Goal: Task Accomplishment & Management: Use online tool/utility

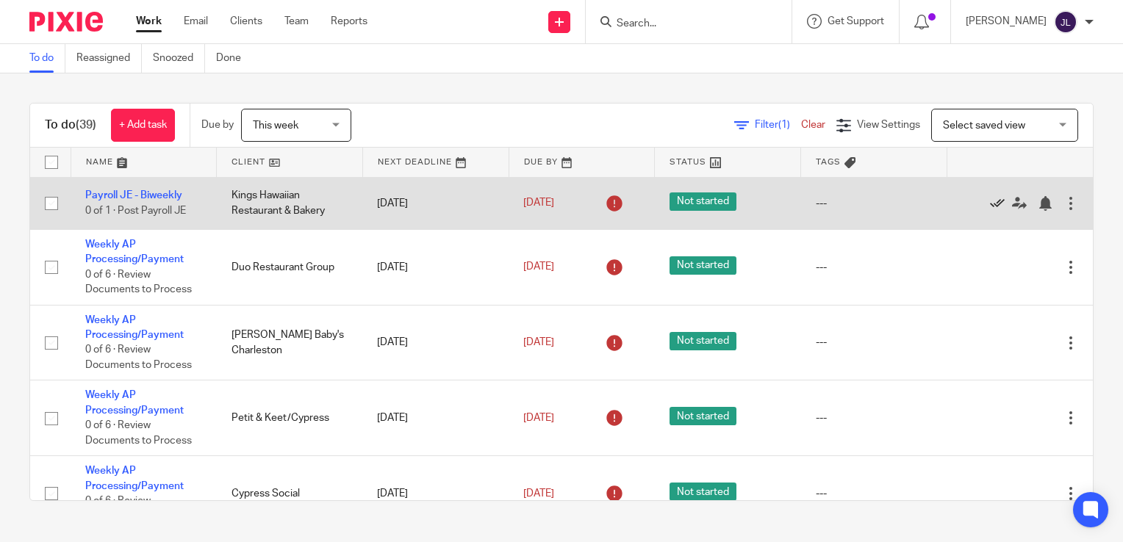
click at [990, 204] on icon at bounding box center [997, 203] width 15 height 15
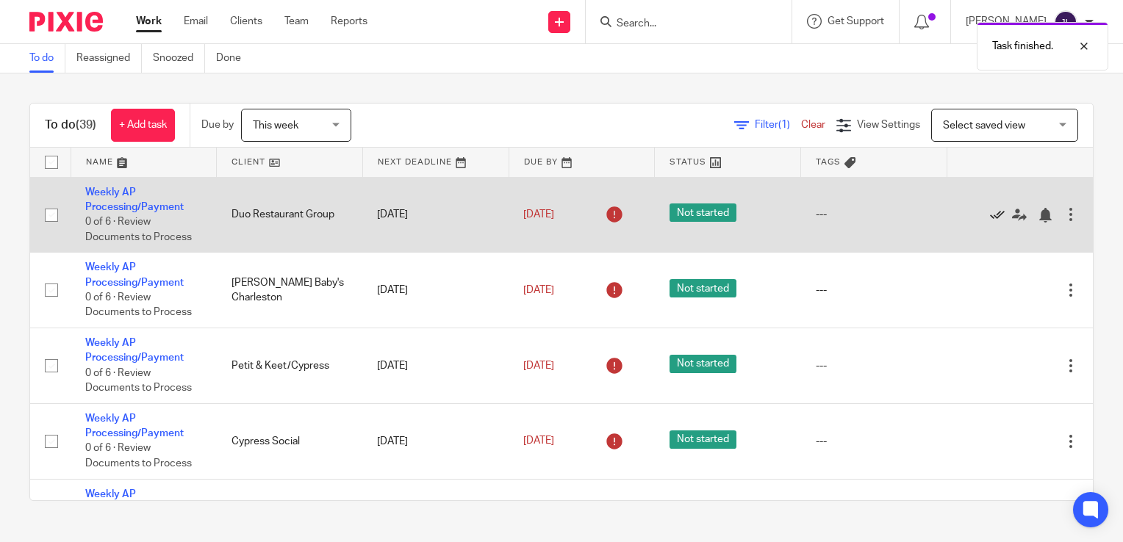
click at [990, 211] on icon at bounding box center [997, 215] width 15 height 15
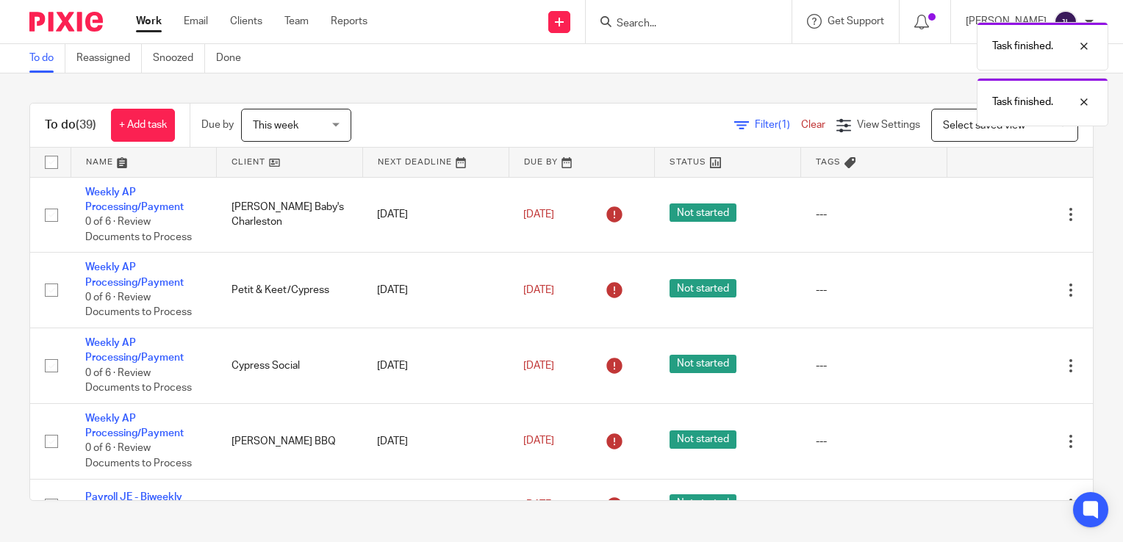
click at [990, 211] on icon at bounding box center [997, 215] width 15 height 15
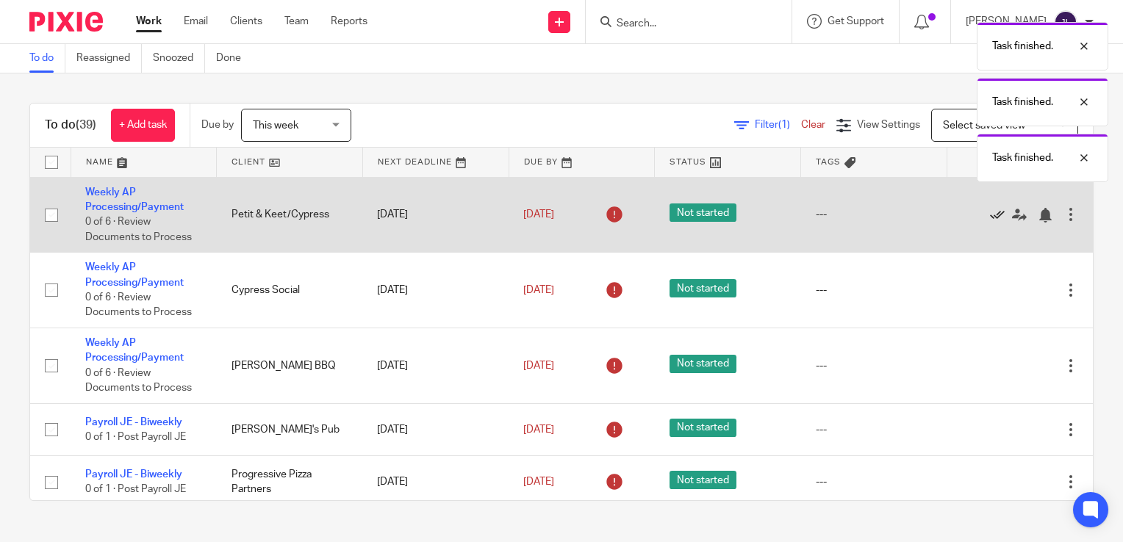
click at [990, 210] on icon at bounding box center [997, 215] width 15 height 15
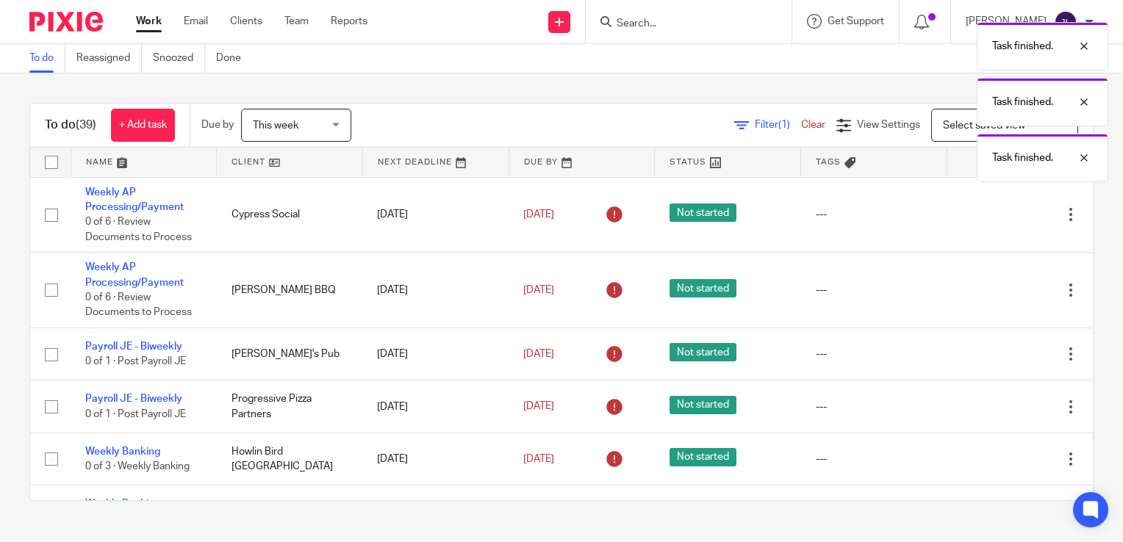
click at [990, 210] on icon at bounding box center [997, 215] width 15 height 15
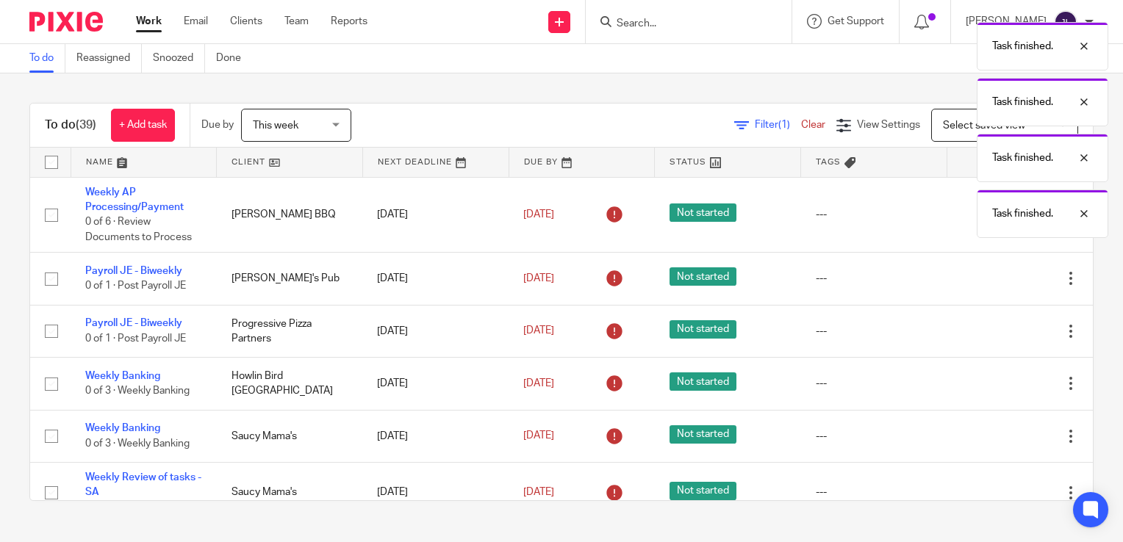
click at [965, 210] on div "Task finished. Task finished. Task finished. Task finished." at bounding box center [834, 126] width 547 height 223
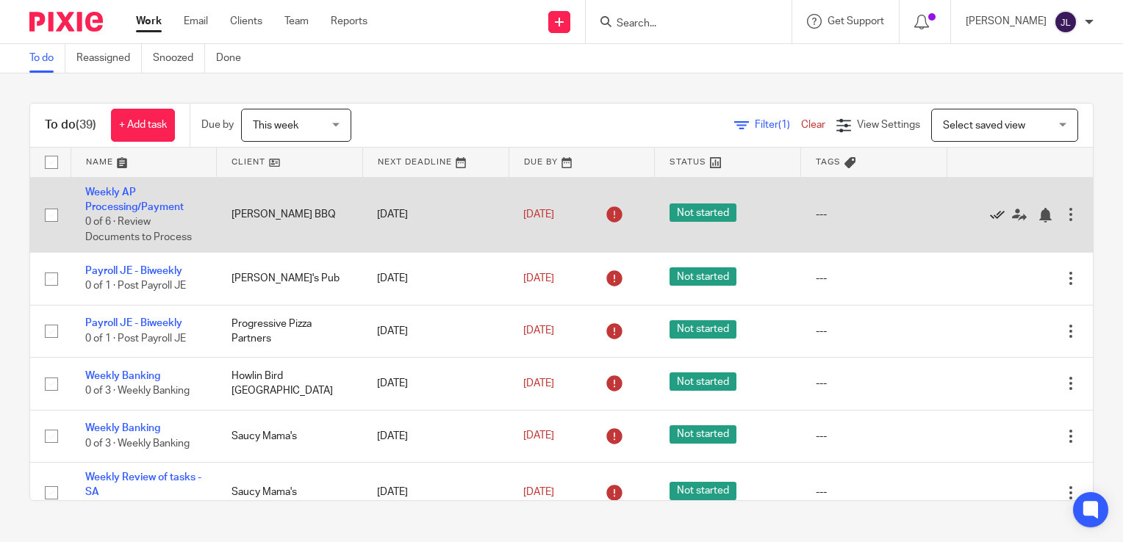
click at [990, 214] on icon at bounding box center [997, 215] width 15 height 15
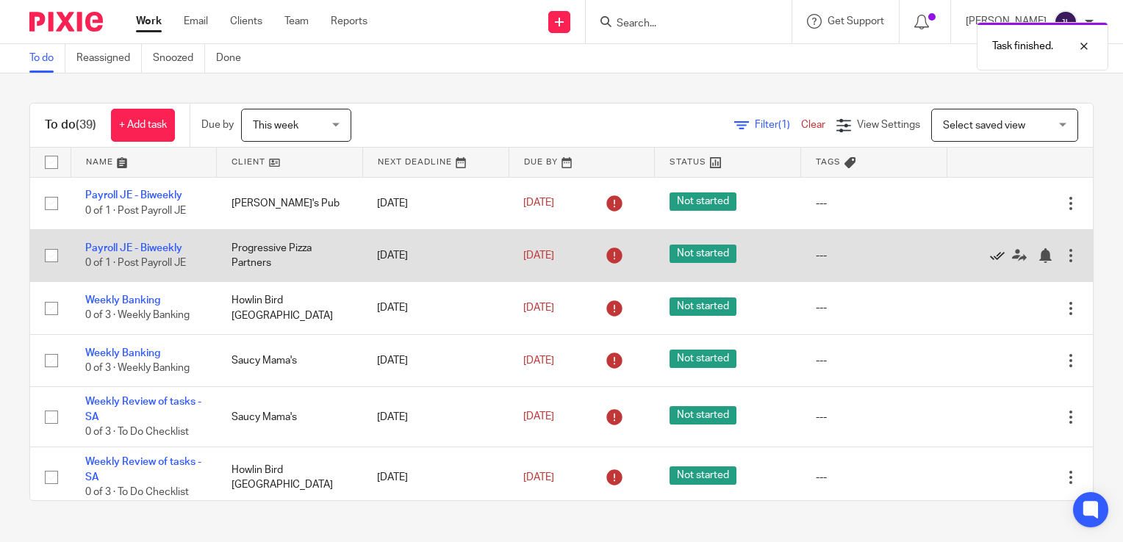
click at [990, 258] on icon at bounding box center [997, 255] width 15 height 15
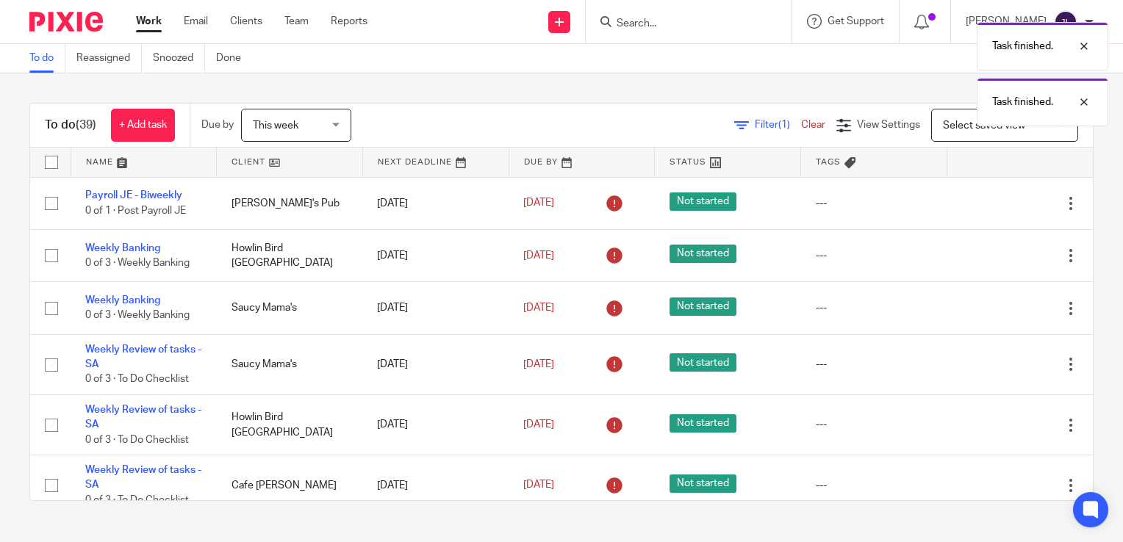
click at [990, 258] on icon at bounding box center [997, 255] width 15 height 15
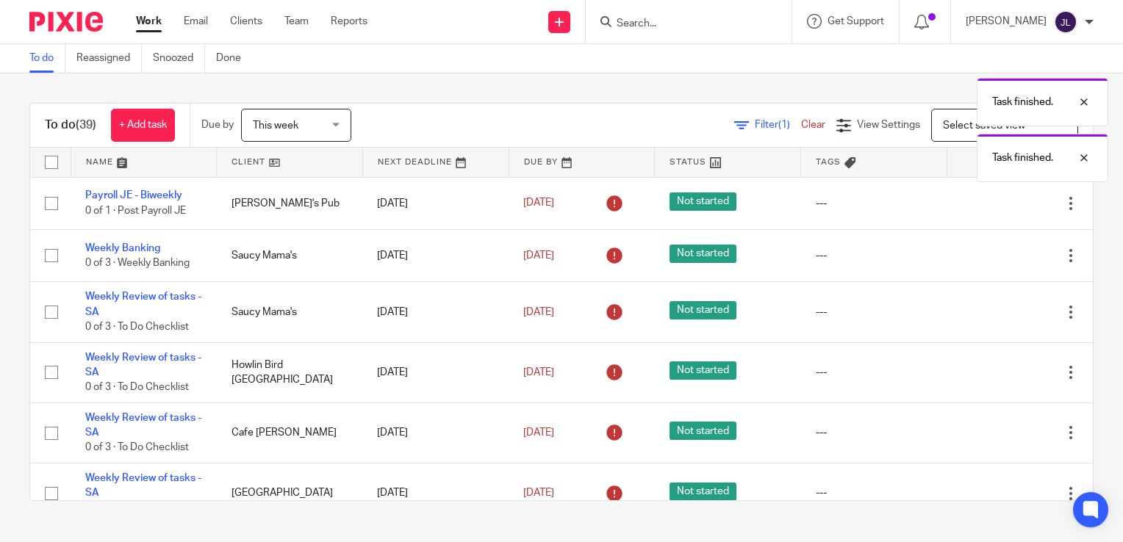
click at [990, 258] on icon at bounding box center [997, 255] width 15 height 15
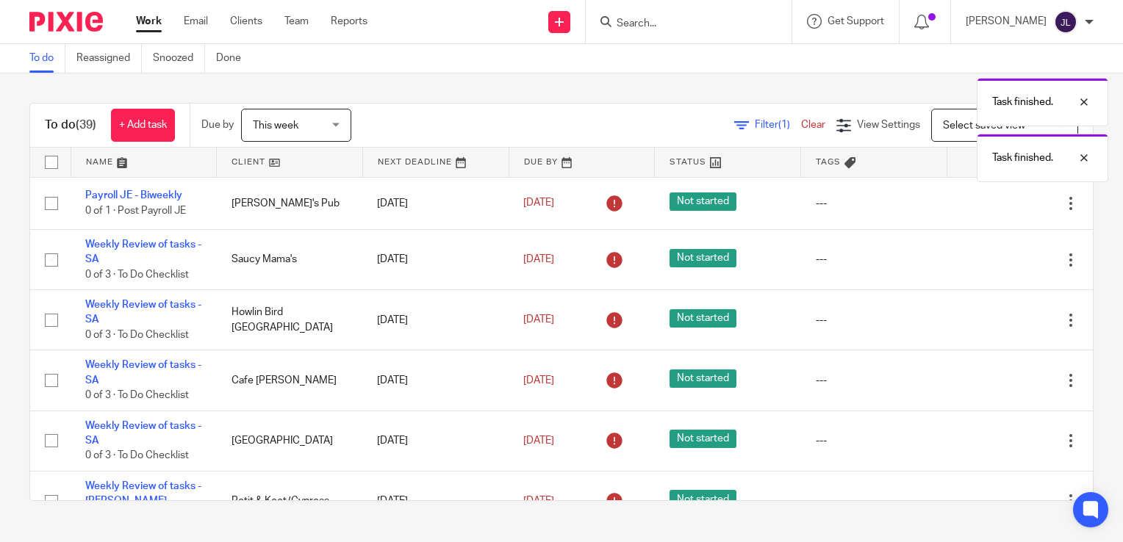
click at [990, 258] on icon at bounding box center [997, 260] width 15 height 15
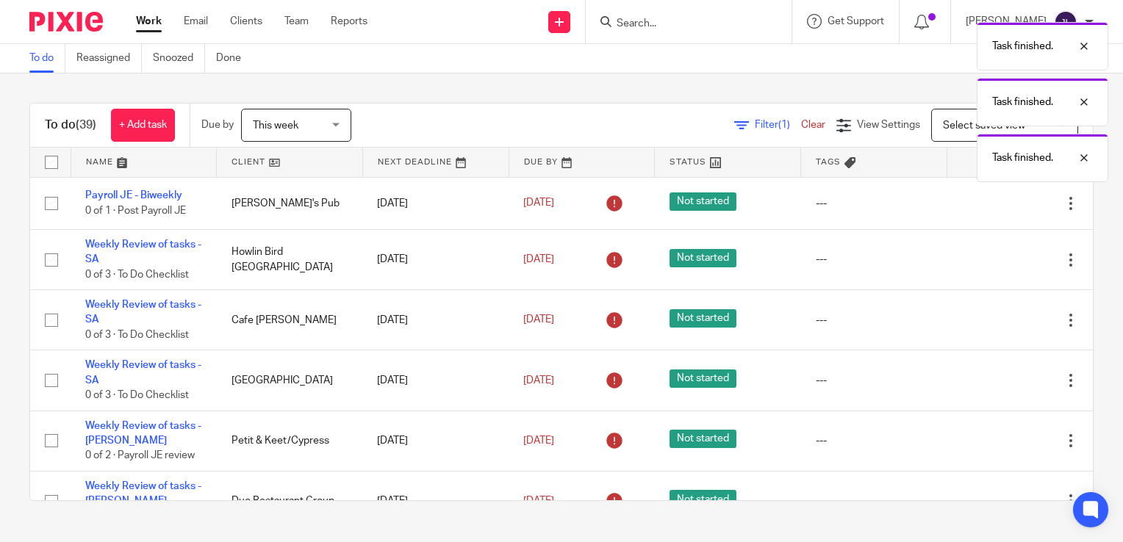
click at [990, 258] on icon at bounding box center [997, 260] width 15 height 15
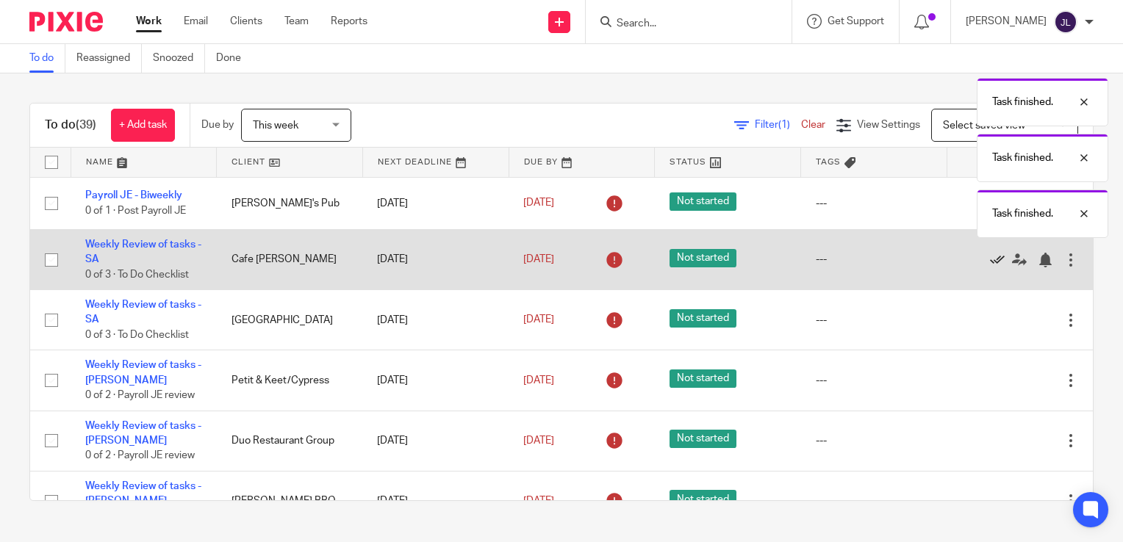
click at [990, 258] on icon at bounding box center [997, 260] width 15 height 15
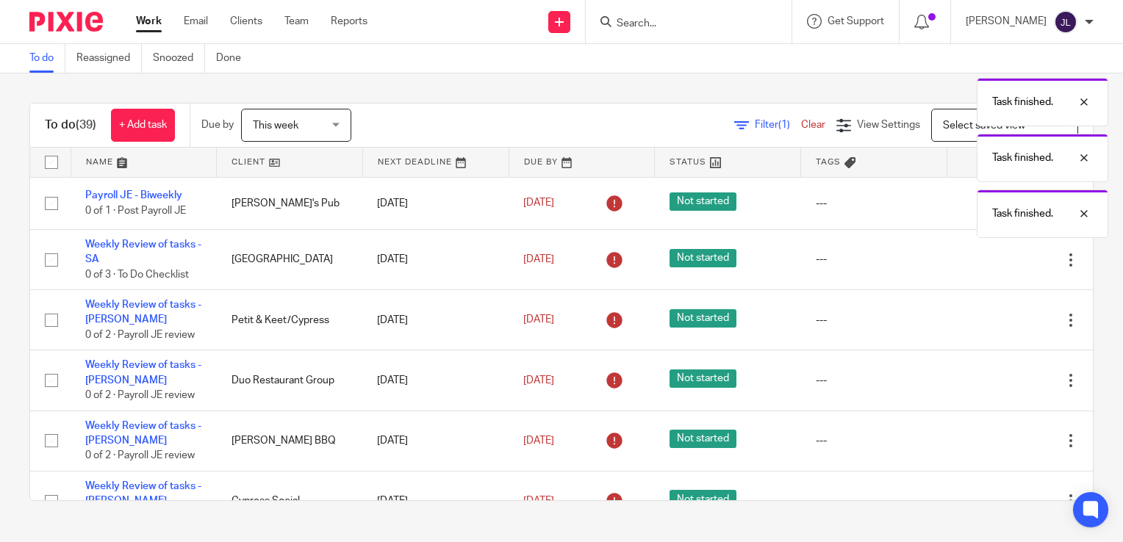
click at [990, 258] on icon at bounding box center [997, 260] width 15 height 15
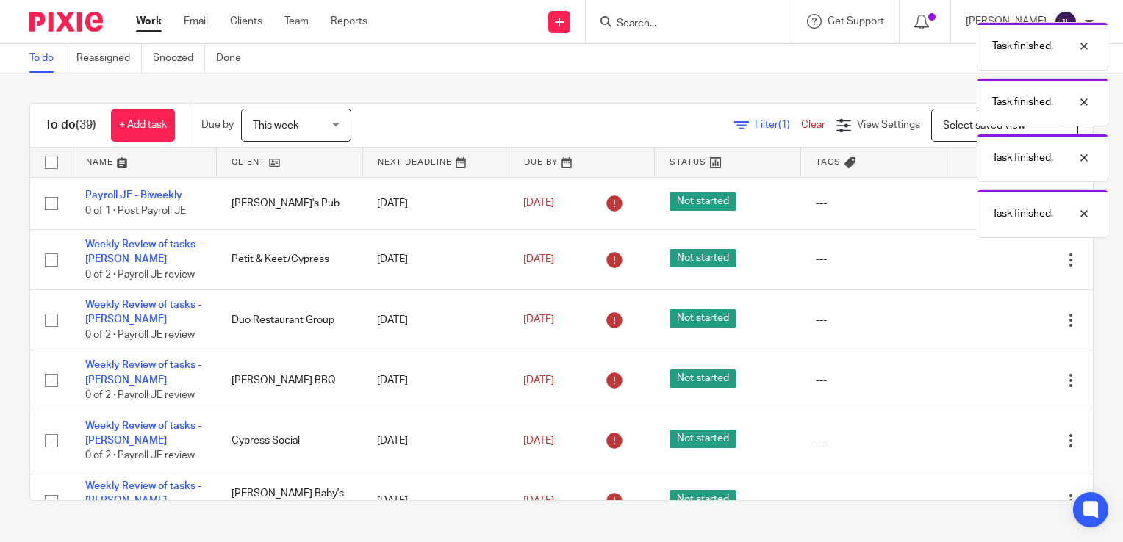
click at [990, 258] on icon at bounding box center [997, 260] width 15 height 15
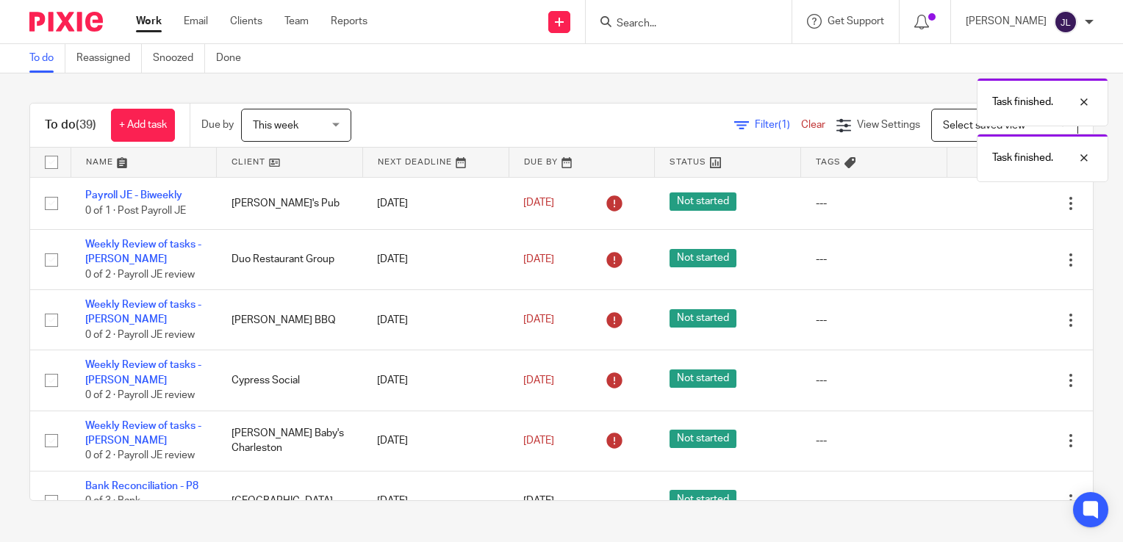
click at [990, 258] on icon at bounding box center [997, 260] width 15 height 15
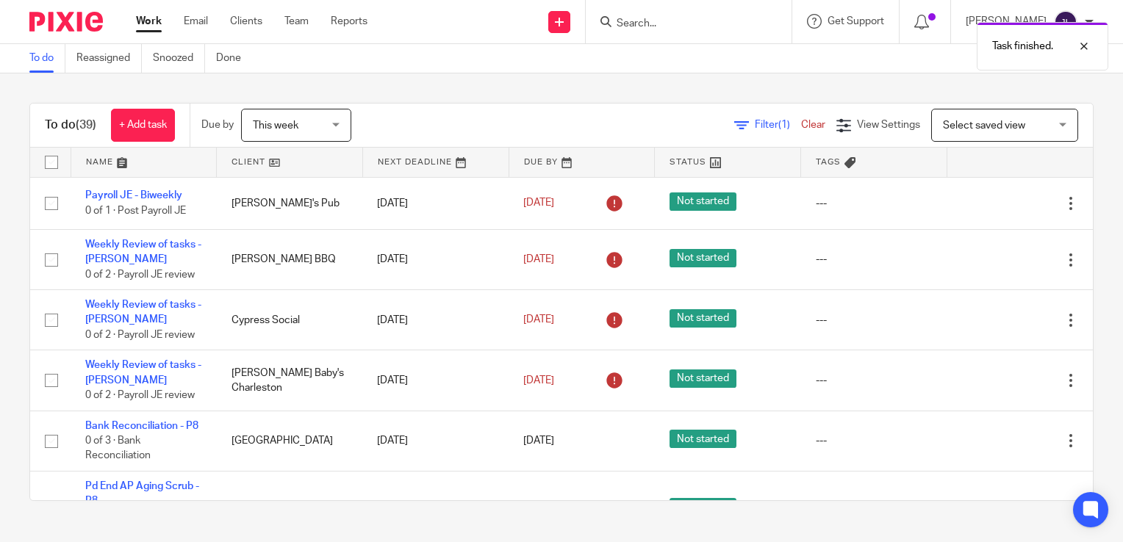
click at [990, 258] on icon at bounding box center [997, 260] width 15 height 15
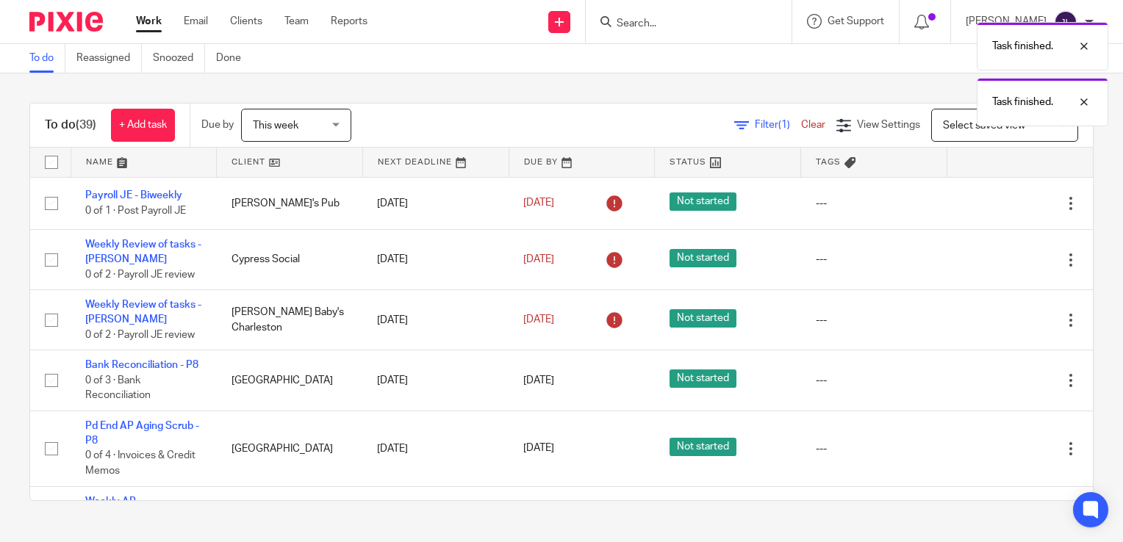
click at [990, 258] on icon at bounding box center [997, 260] width 15 height 15
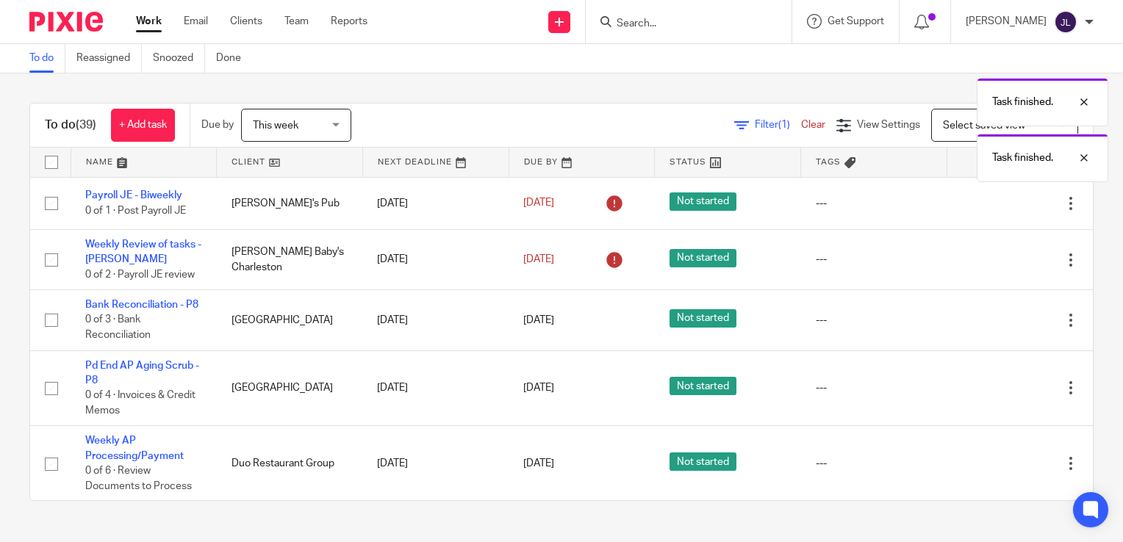
click at [990, 258] on icon at bounding box center [997, 260] width 15 height 15
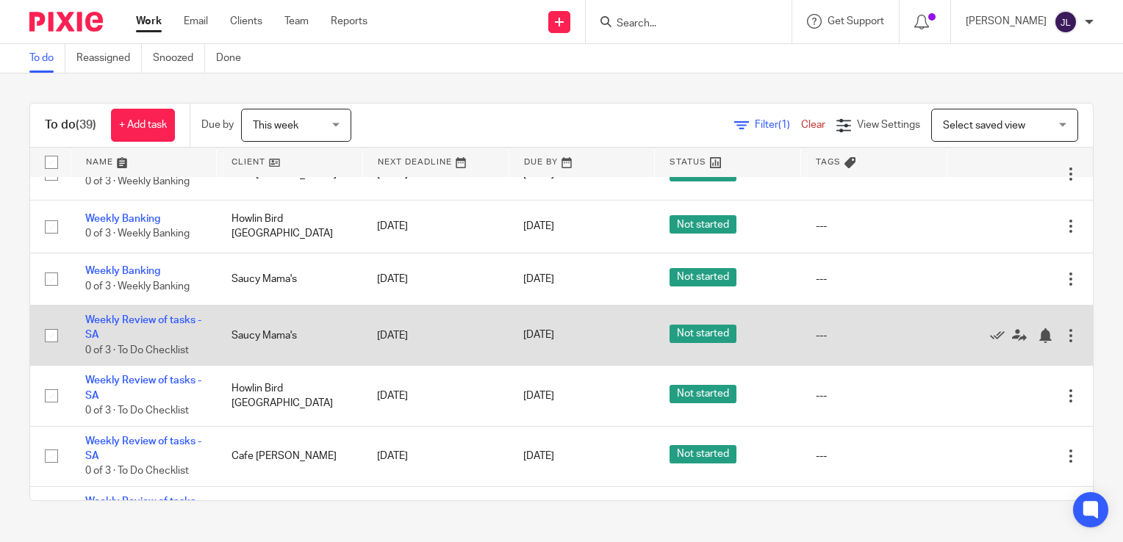
scroll to position [1029, 0]
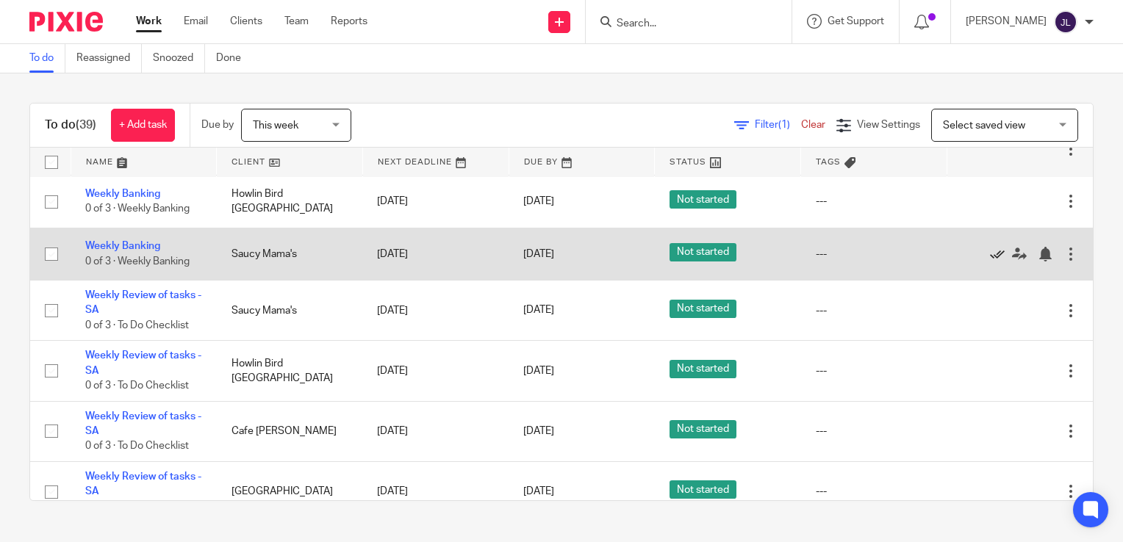
click at [990, 262] on icon at bounding box center [997, 254] width 15 height 15
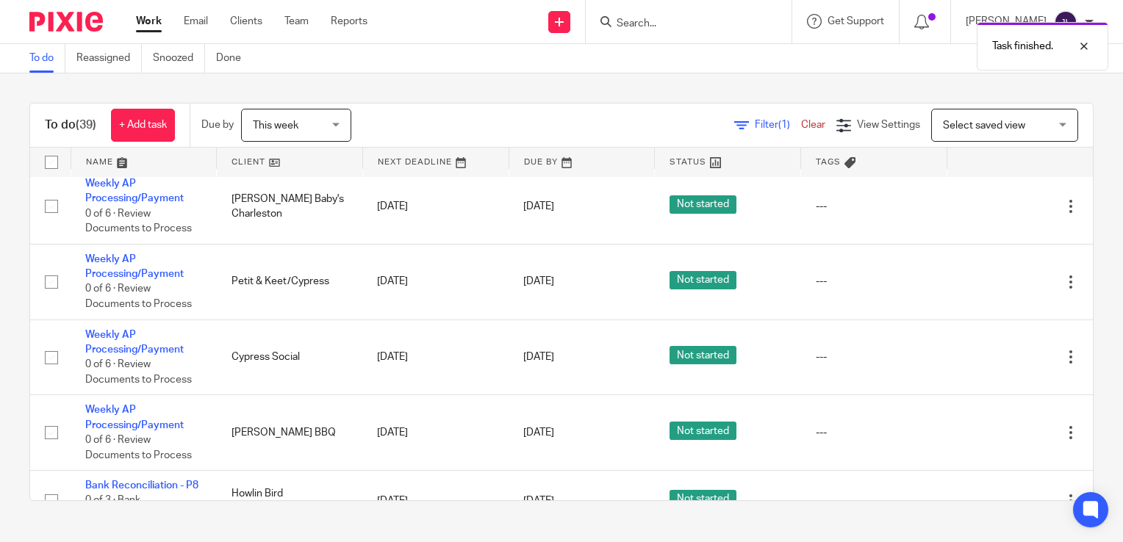
scroll to position [147, 0]
